Goal: Task Accomplishment & Management: Manage account settings

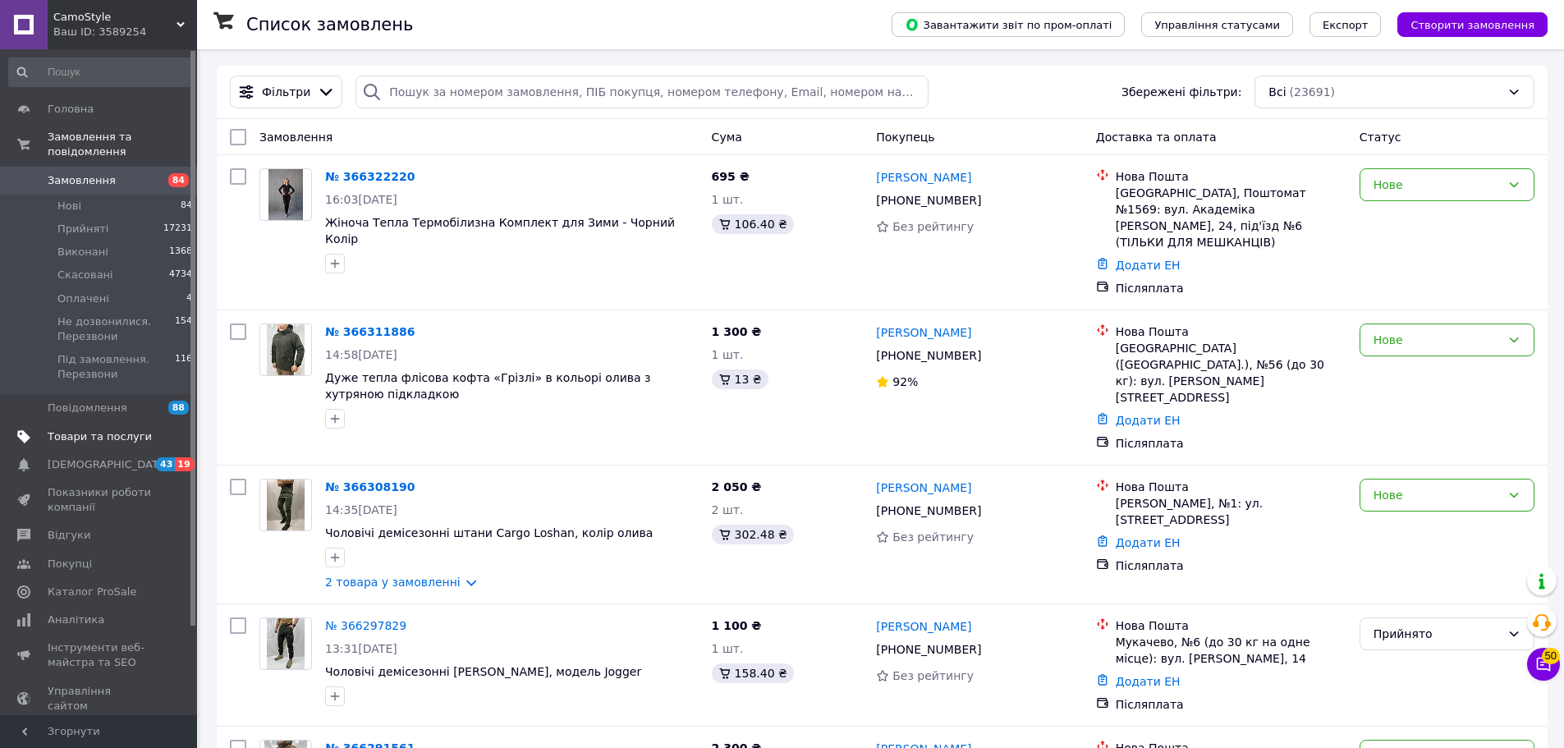
click at [86, 429] on span "Товари та послуги" at bounding box center [100, 436] width 104 height 15
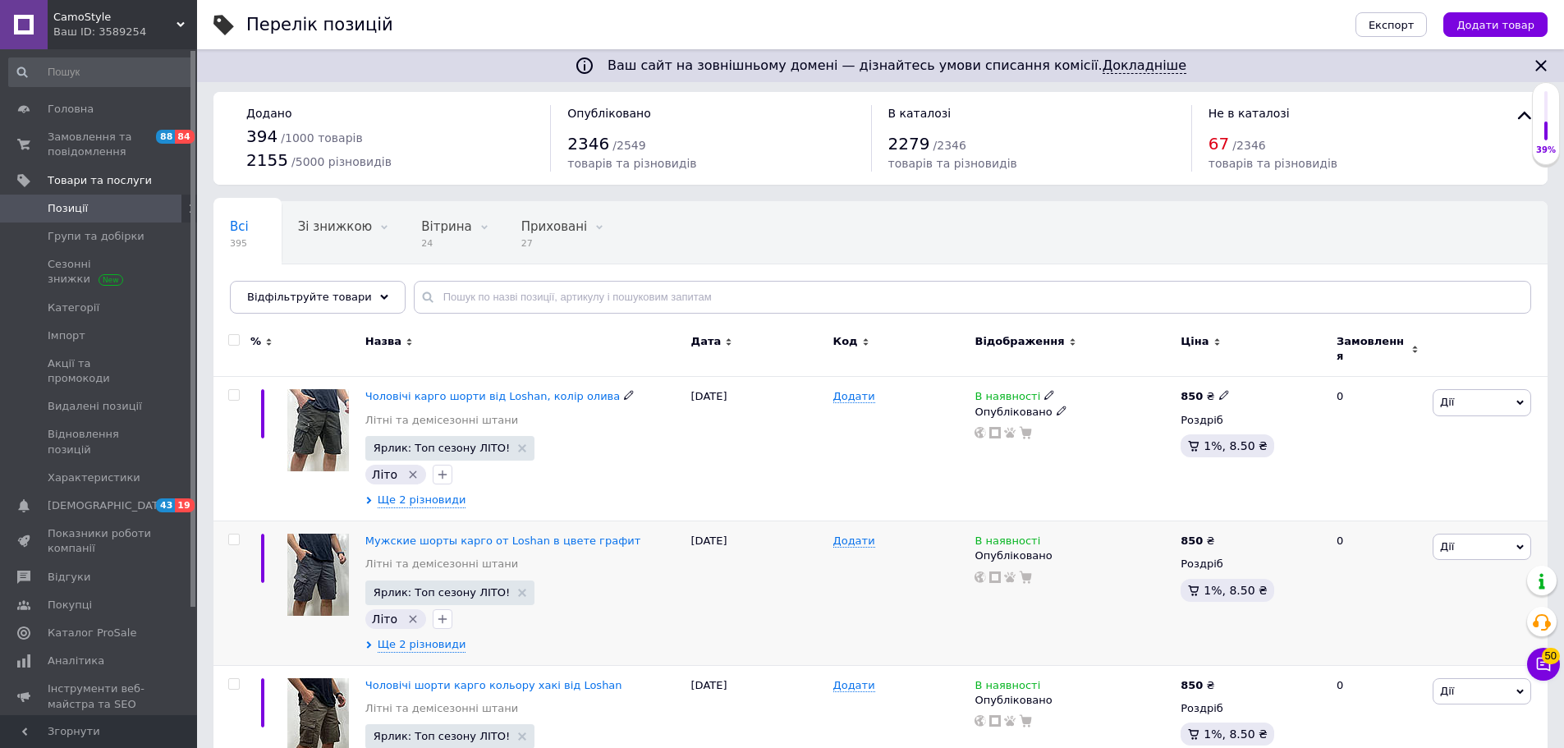
scroll to position [493, 0]
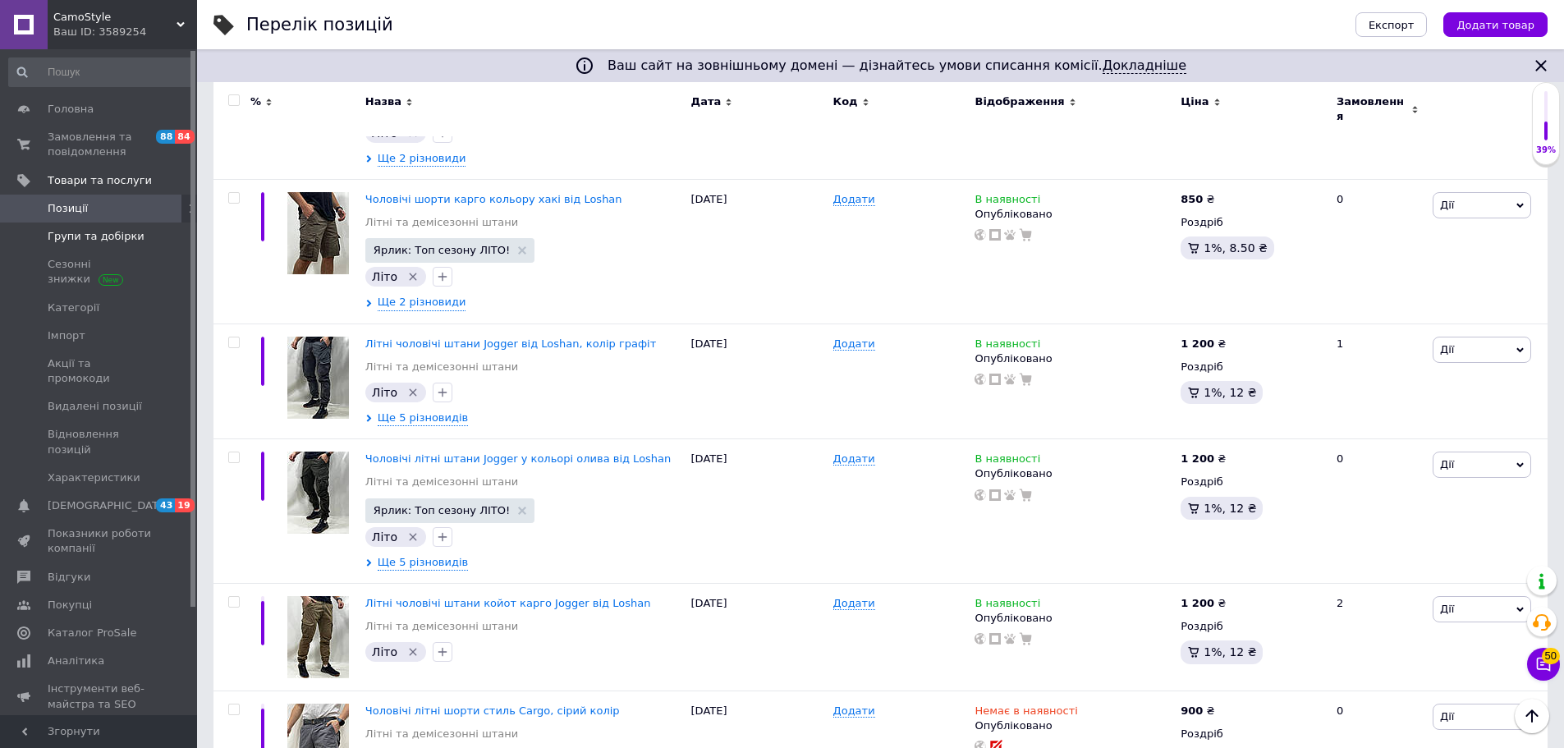
click at [106, 236] on span "Групи та добірки" at bounding box center [96, 236] width 97 height 15
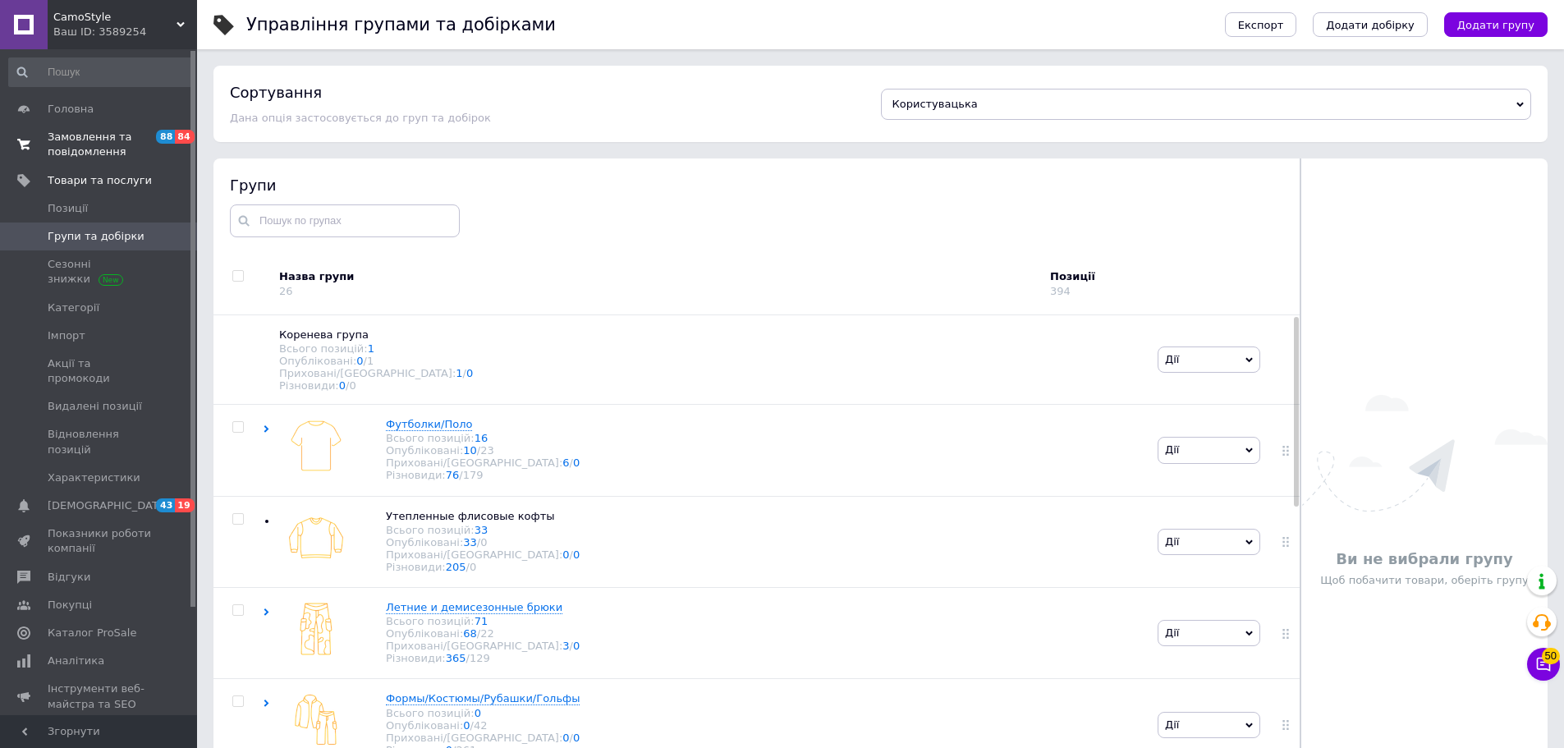
click at [112, 150] on span "Замовлення та повідомлення" at bounding box center [100, 145] width 104 height 30
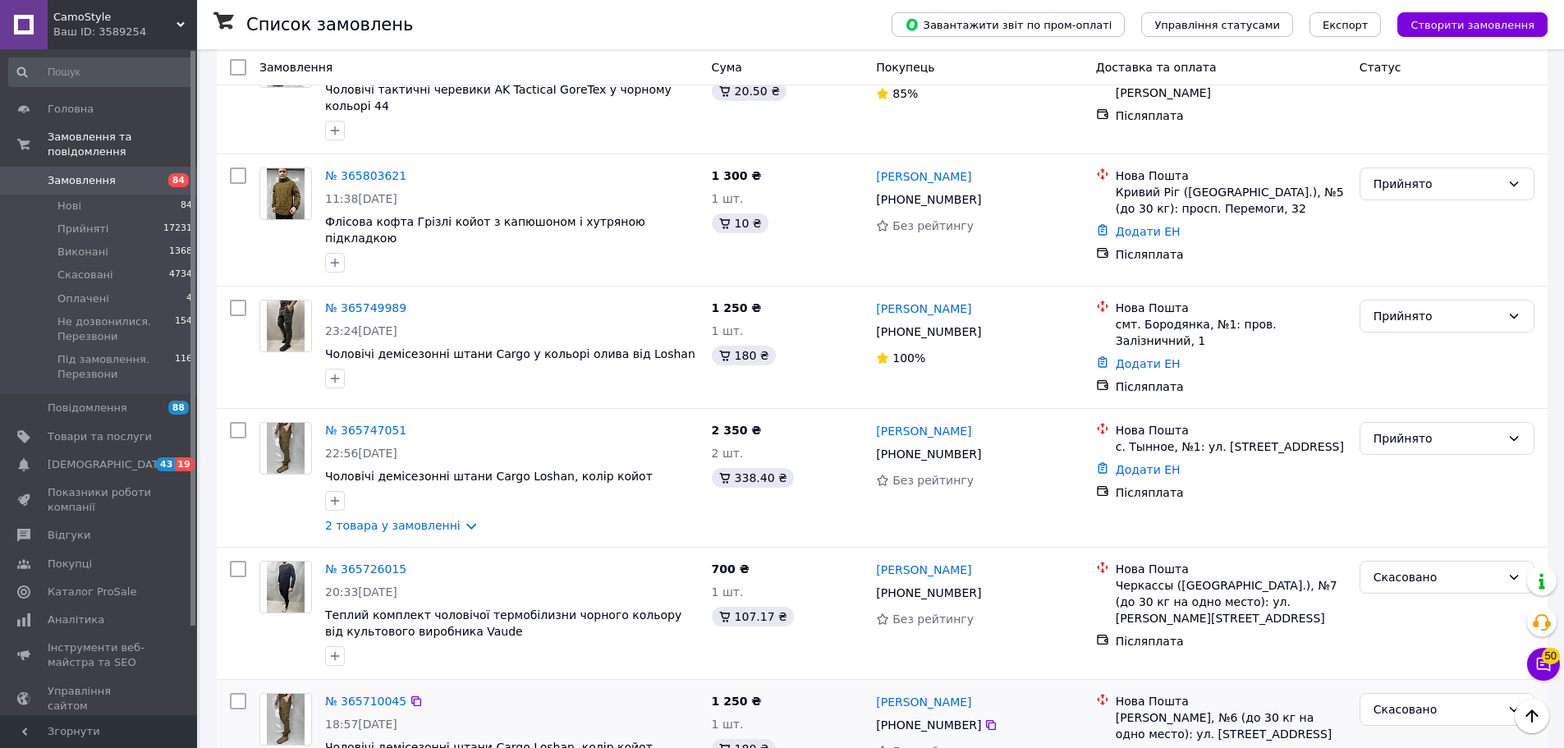
scroll to position [2011, 0]
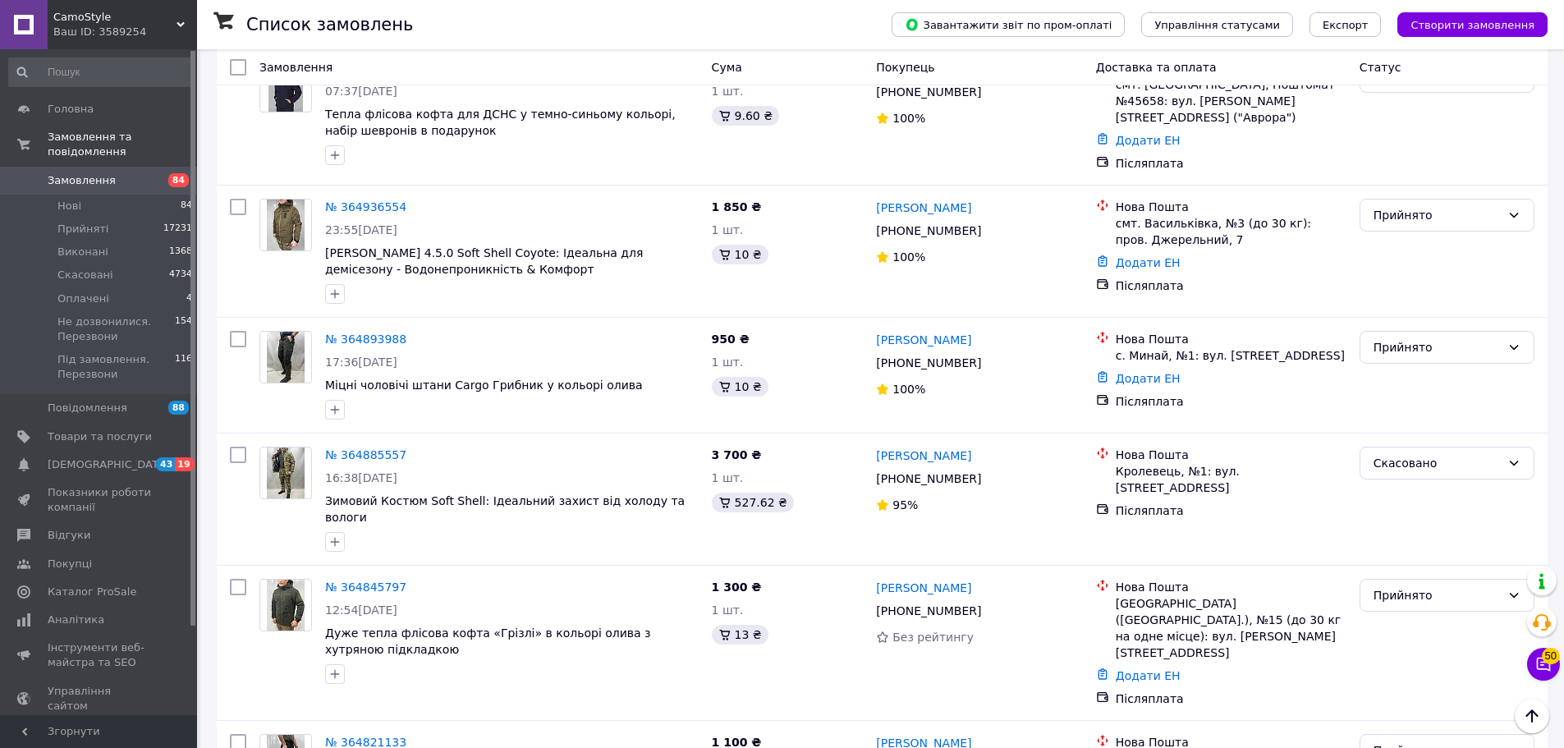
scroll to position [2040, 0]
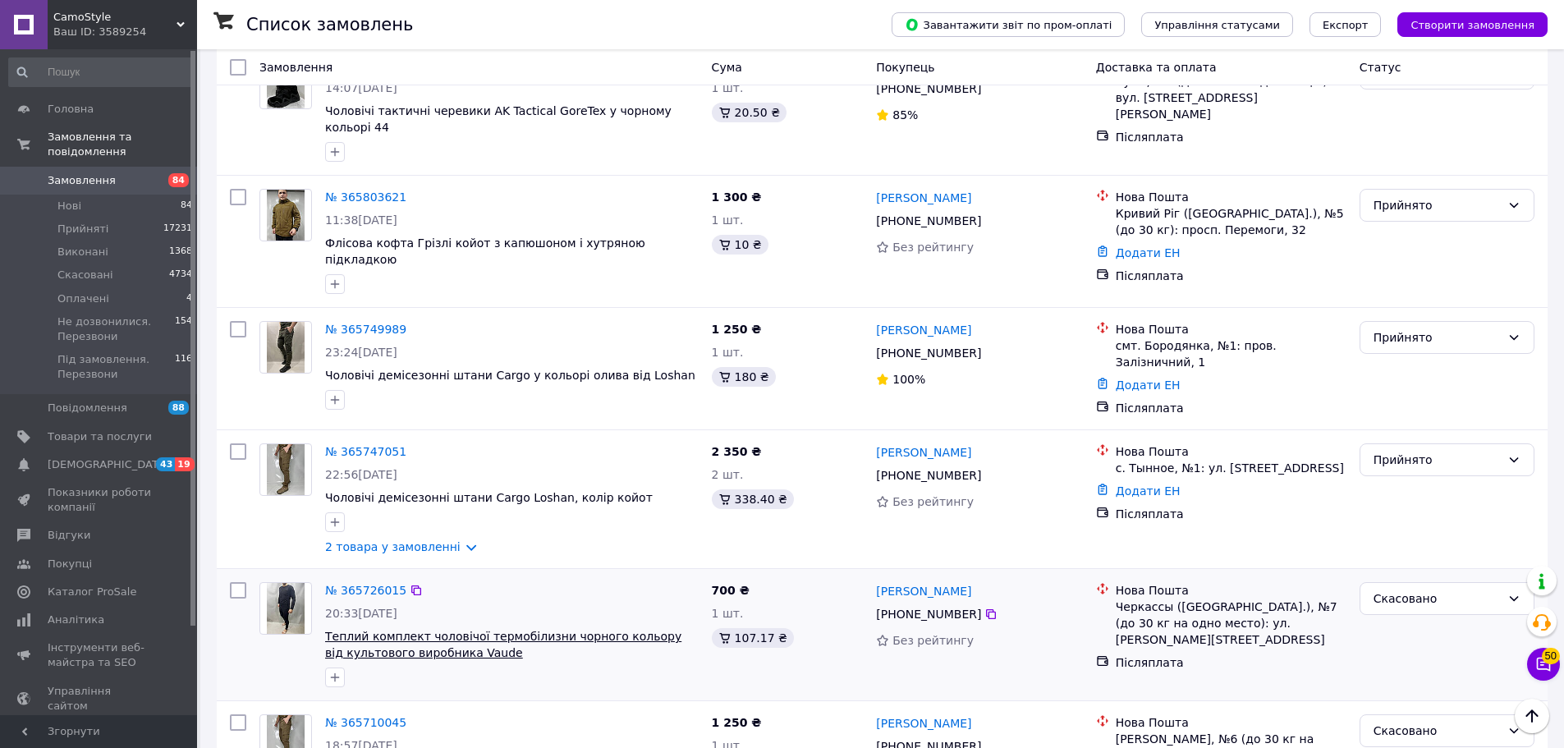
scroll to position [2011, 0]
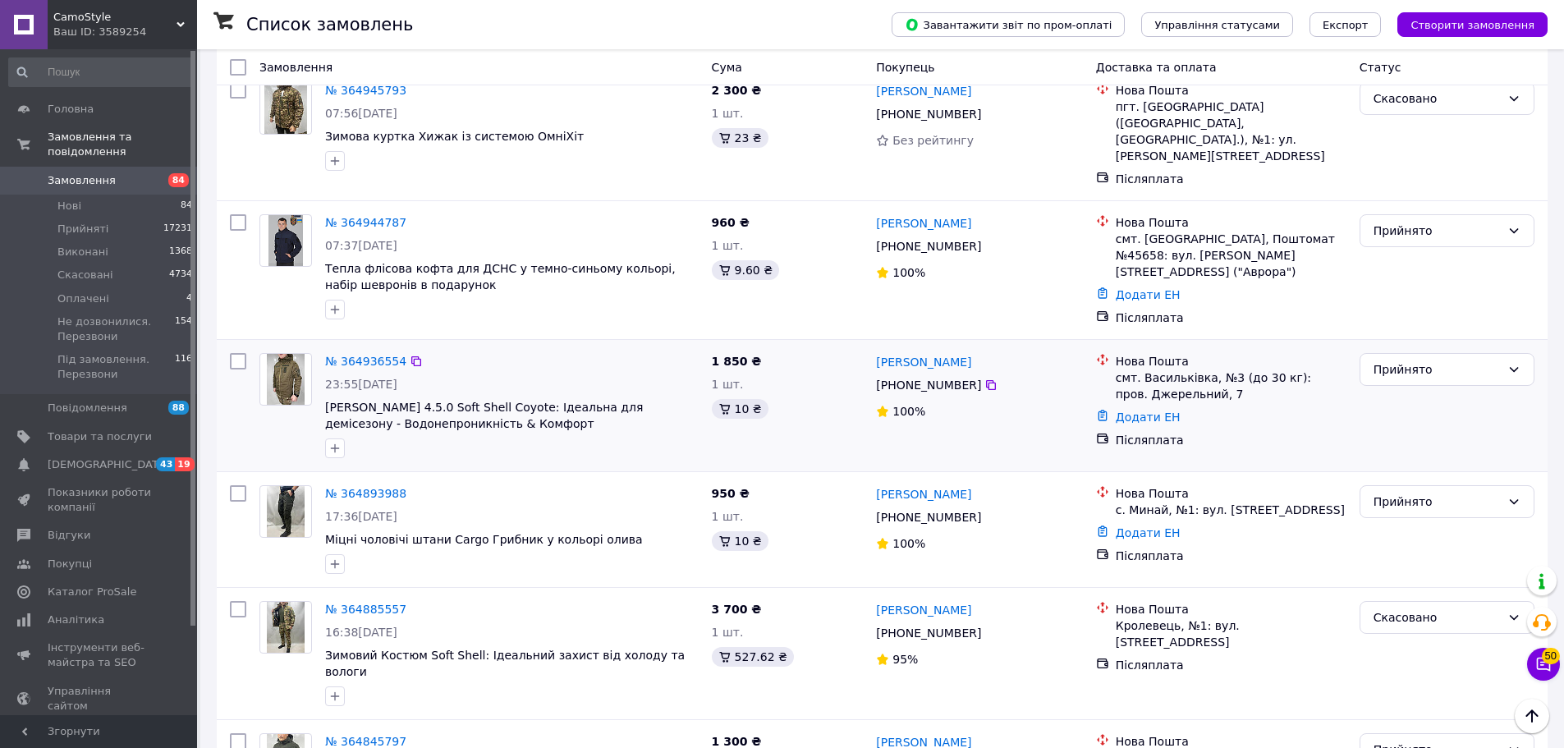
scroll to position [2040, 0]
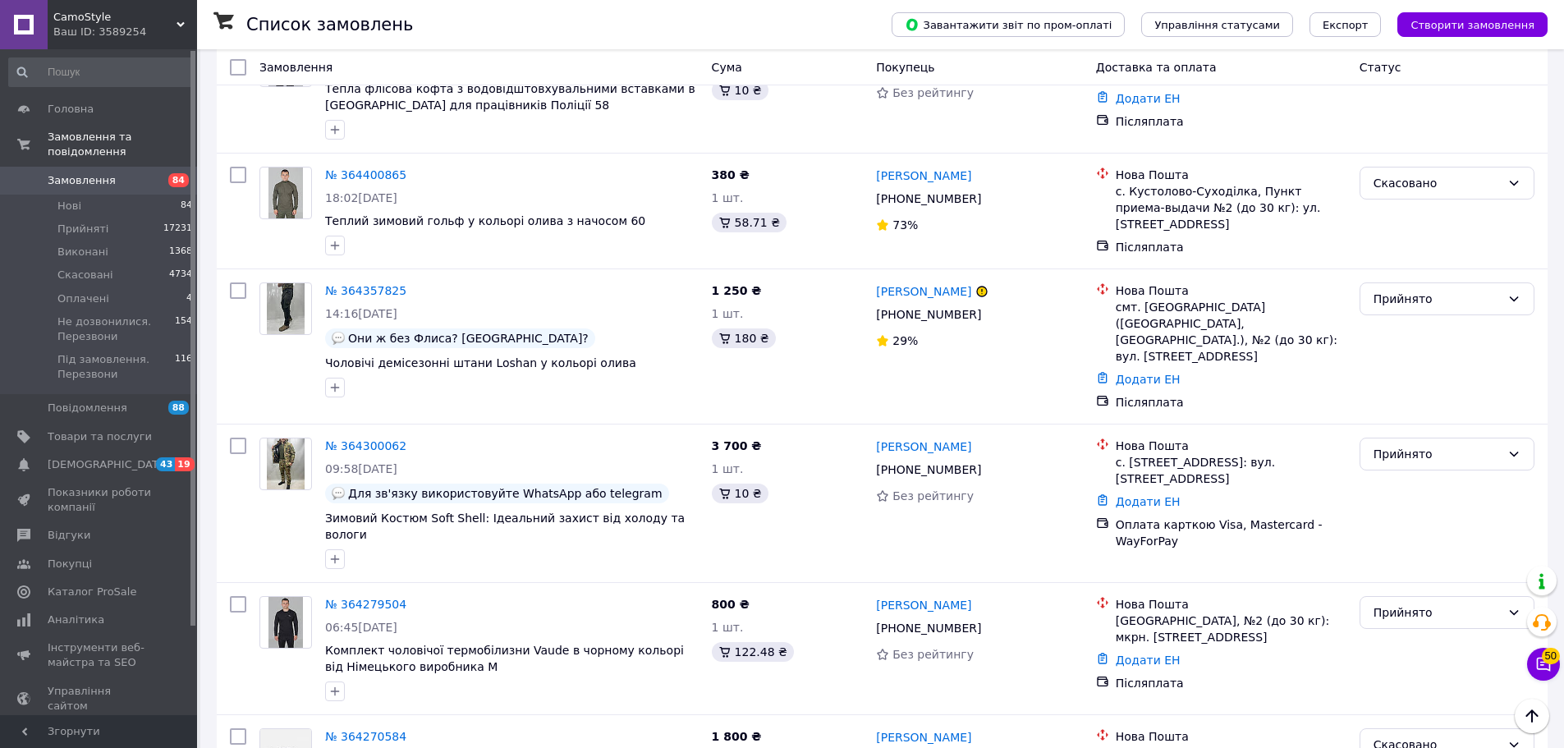
scroll to position [2082, 0]
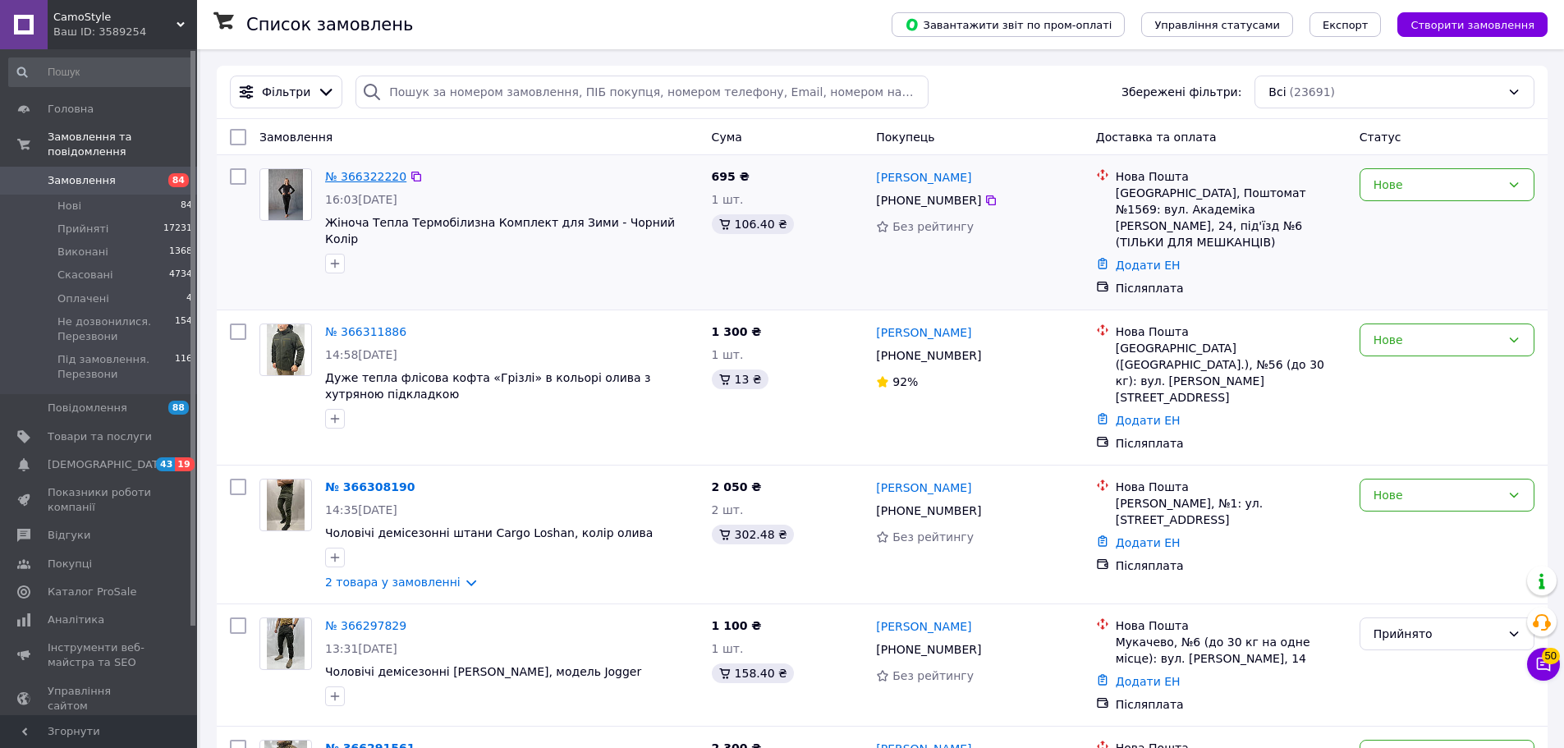
click at [352, 180] on link "№ 366322220" at bounding box center [365, 176] width 81 height 13
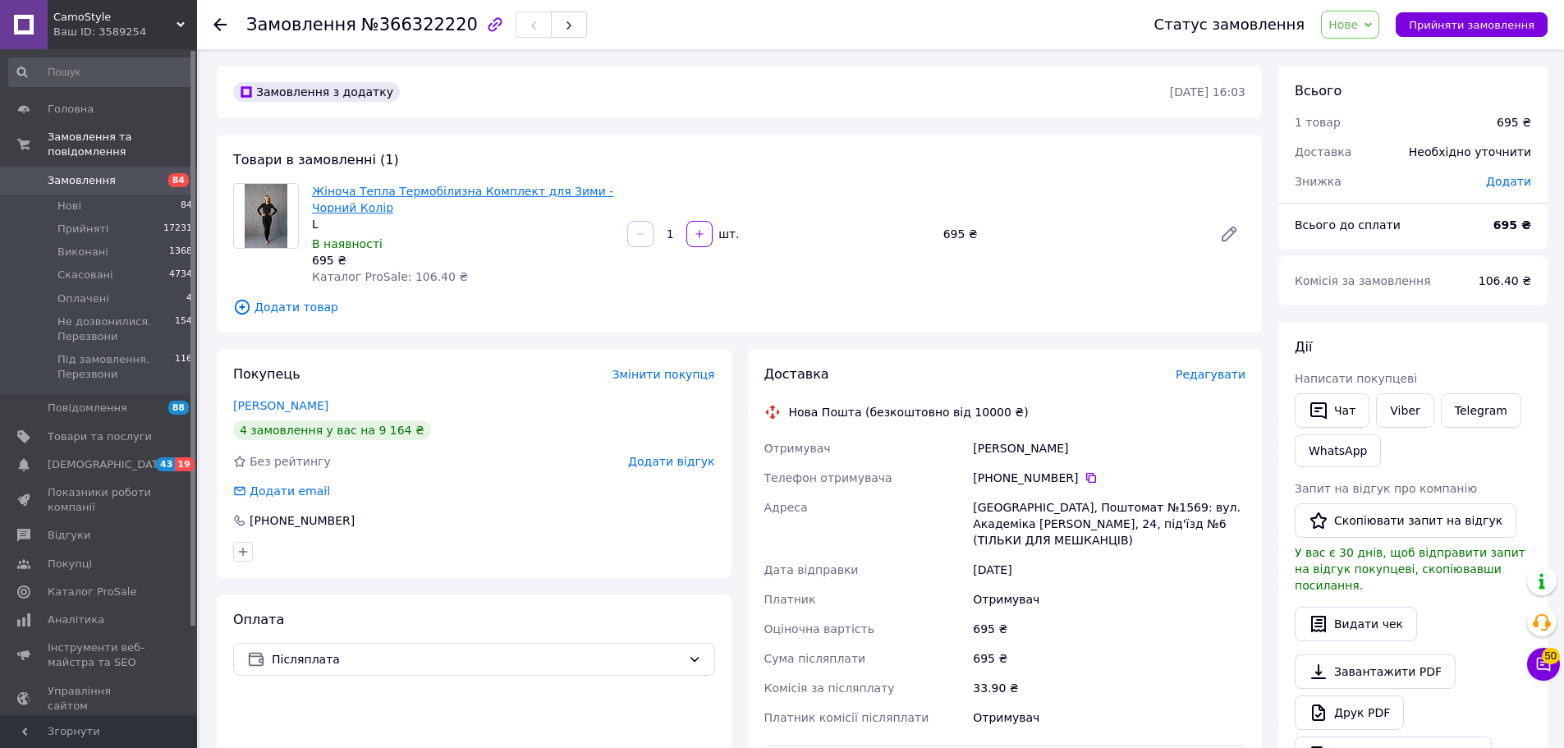
click at [384, 188] on link "Жіноча Тепла Термобілизна Комплект для Зими - Чорний Колір" at bounding box center [462, 200] width 301 height 30
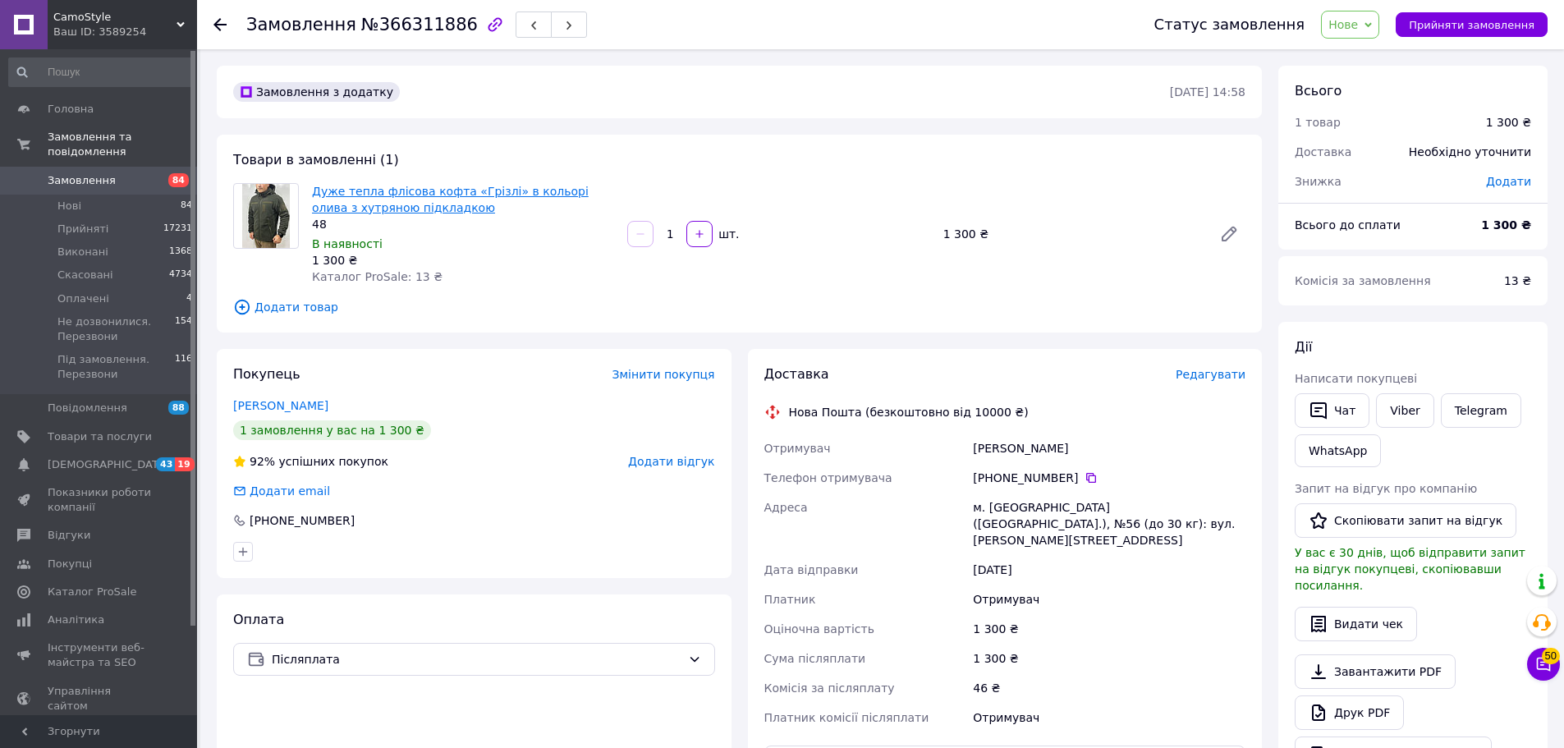
click at [356, 190] on link "Дуже тепла флісова кофта «Грізлі» в кольорі олива з хутряною підкладкою" at bounding box center [450, 200] width 277 height 30
click at [319, 199] on link "Дуже тепла флісова кофта «Грізлі» в кольорі олива з хутряною підкладкою" at bounding box center [450, 200] width 277 height 30
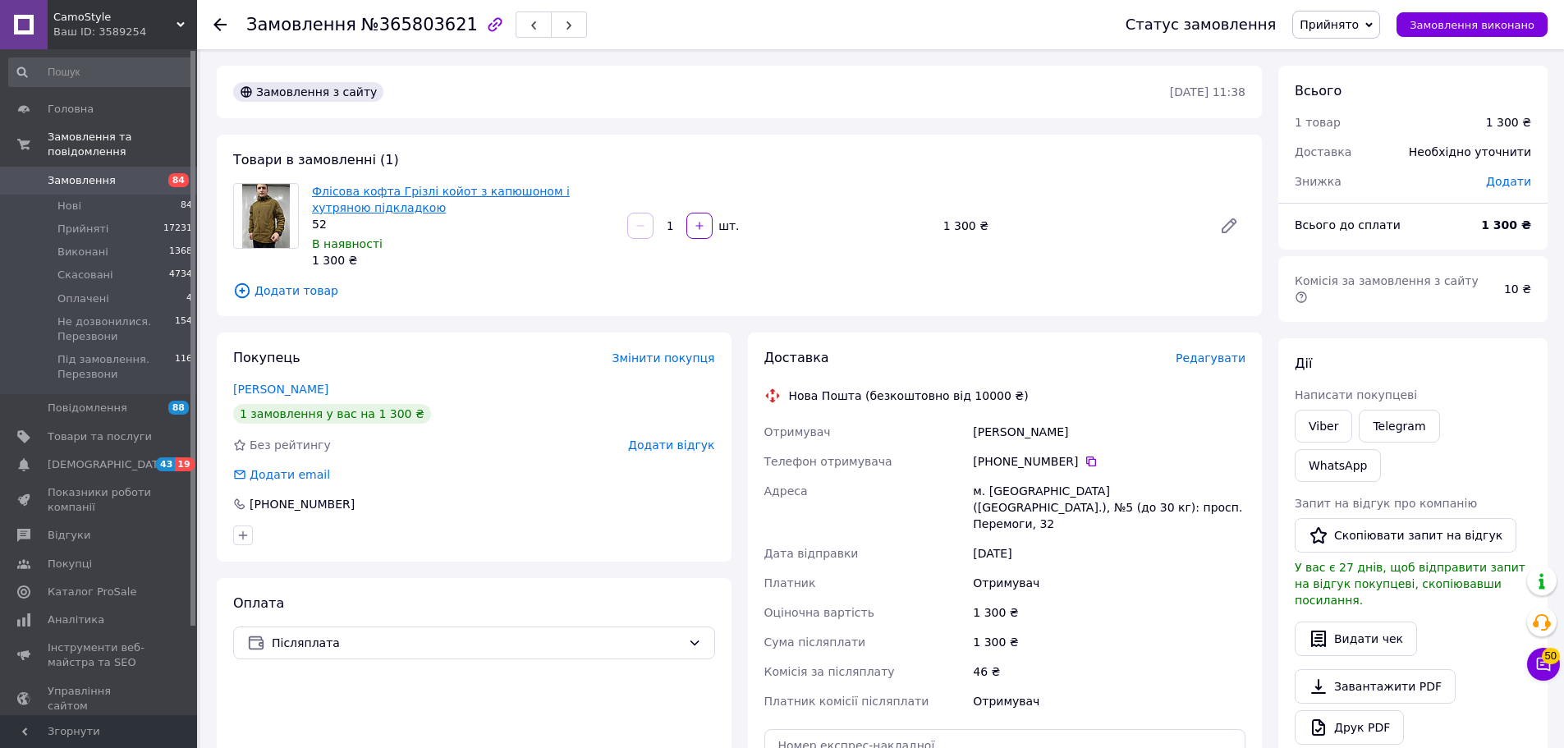
click at [404, 195] on link "Флісова кофта Грізлі койот з капюшоном і хутряною підкладкою" at bounding box center [441, 200] width 258 height 30
click at [334, 200] on link "Флісова кофта Грізлі койот з капюшоном і хутряною підкладкою" at bounding box center [441, 200] width 258 height 30
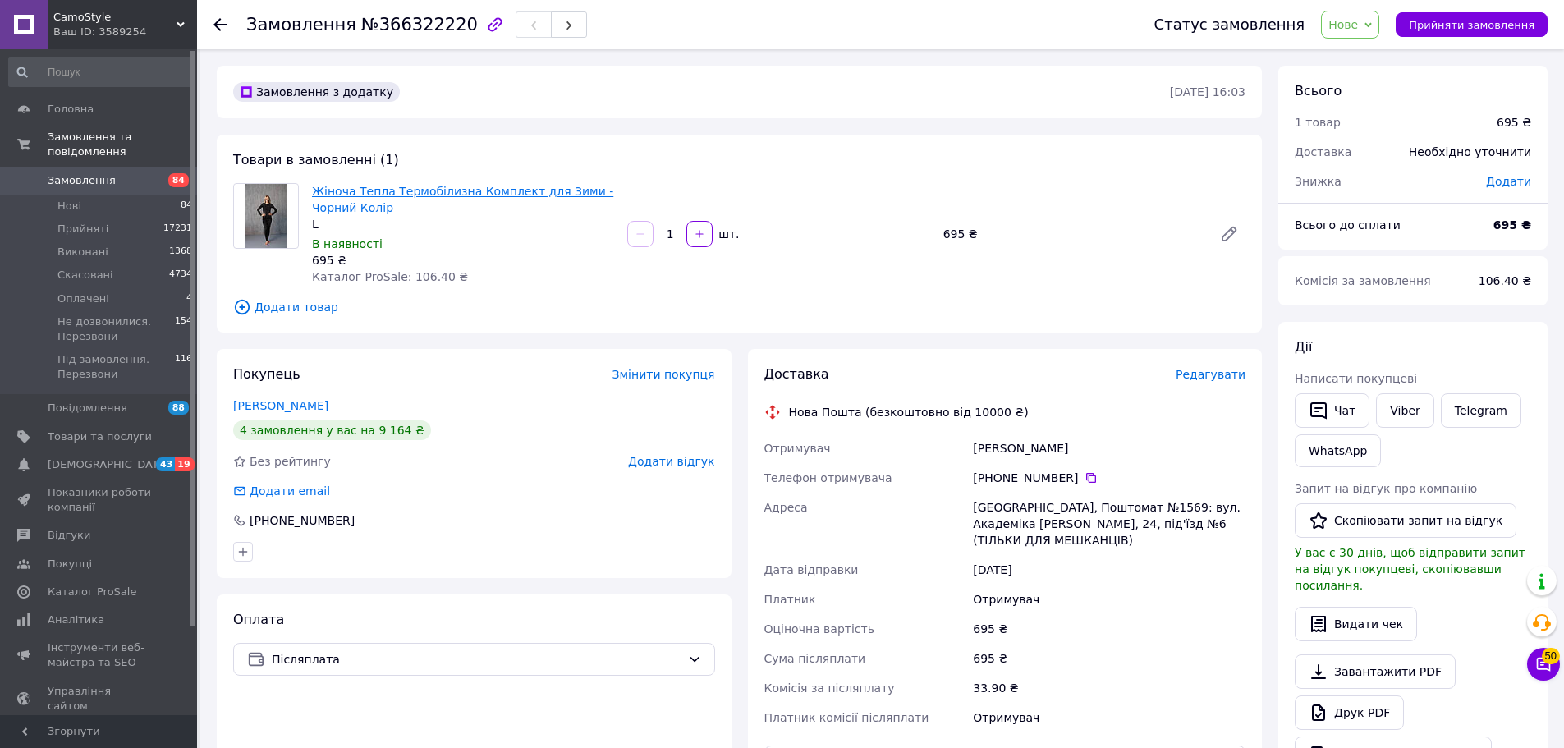
click at [467, 195] on link "Жіноча Тепла Термобілизна Комплект для Зими - Чорний Колір" at bounding box center [462, 200] width 301 height 30
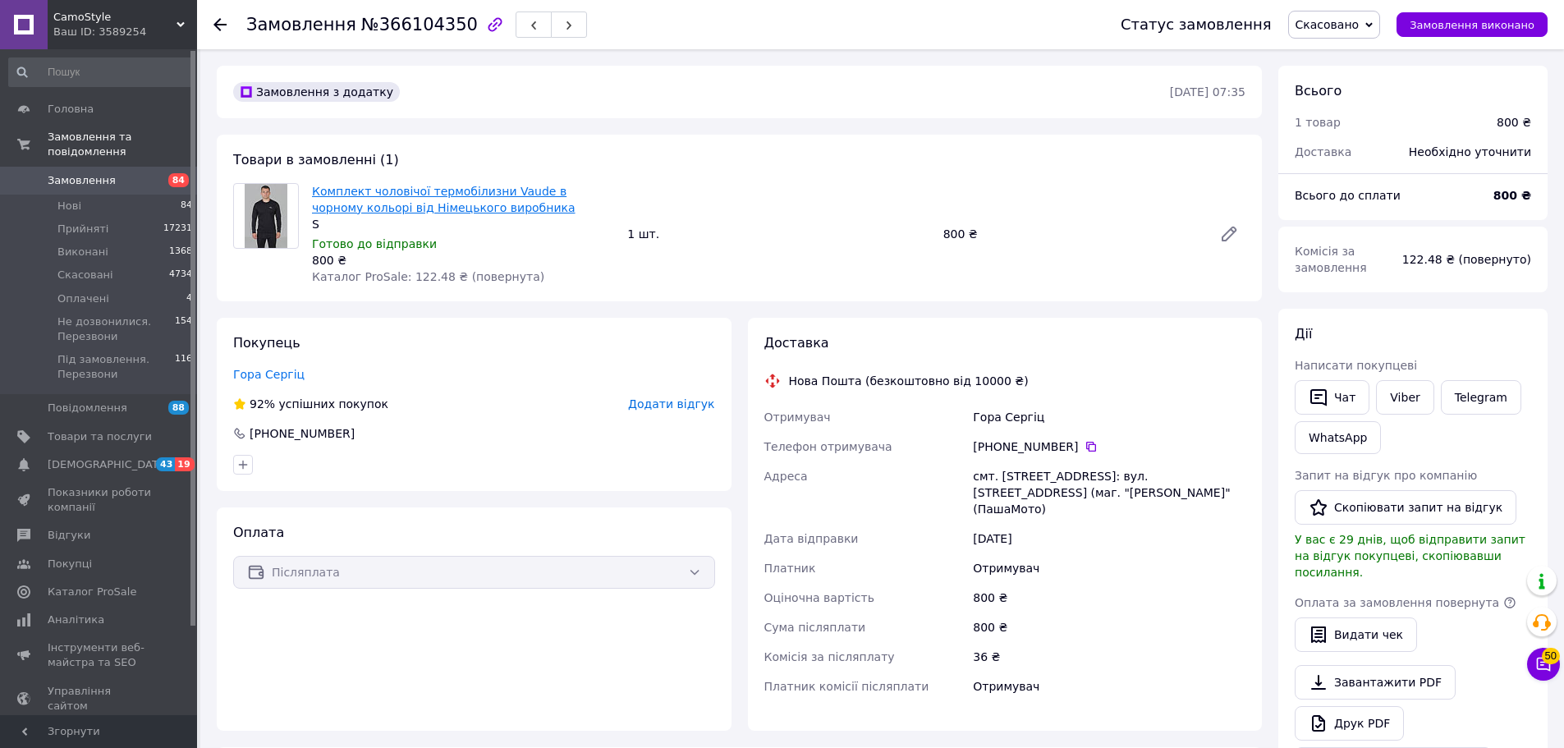
click at [568, 196] on link "Комплект чоловічої термобілизни Vaude в чорному кольорі від Німецького виробника" at bounding box center [444, 200] width 264 height 30
click at [436, 202] on link "Комплект чоловічої термобілизни Vaude в чорному кольорі від Німецького виробника" at bounding box center [444, 200] width 264 height 30
click at [398, 215] on span "Комплект чоловічої термобілизни Vaude в чорному кольорі від Німецького виробника" at bounding box center [463, 199] width 302 height 33
click at [379, 197] on link "Комплект чоловічої термобілизни Vaude в чорному кольорі від Німецького виробника" at bounding box center [444, 200] width 264 height 30
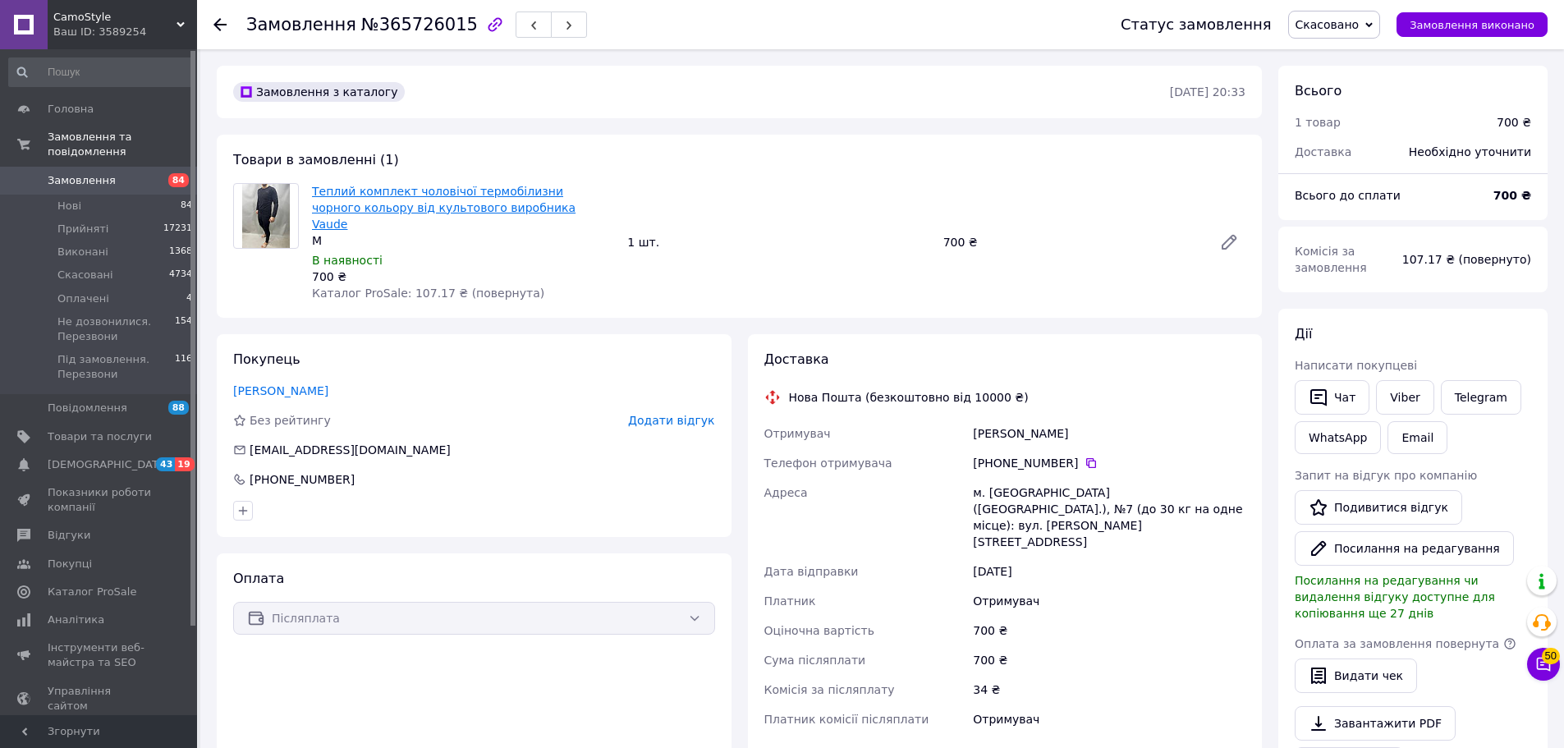
click at [427, 200] on link "Теплий комплект чоловічої термобілизни чорного кольору від культового виробника…" at bounding box center [444, 208] width 264 height 46
click at [512, 190] on link "Теплий комплект чоловічої термобілизни чорного кольору від культового виробника…" at bounding box center [444, 208] width 264 height 46
